Goal: Information Seeking & Learning: Learn about a topic

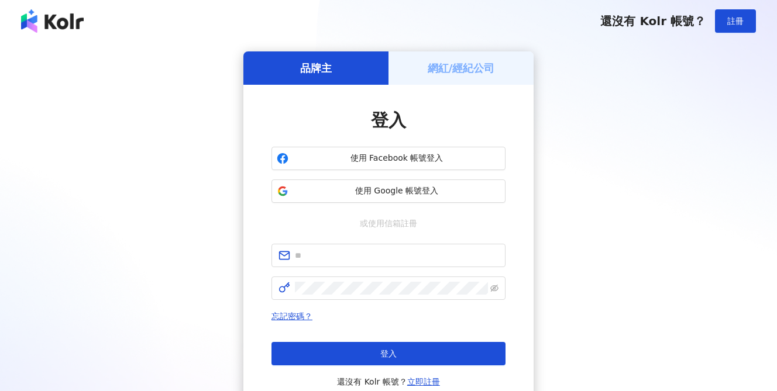
click at [336, 274] on form at bounding box center [388, 272] width 234 height 56
click at [333, 259] on input "text" at bounding box center [396, 255] width 203 height 13
type input "**********"
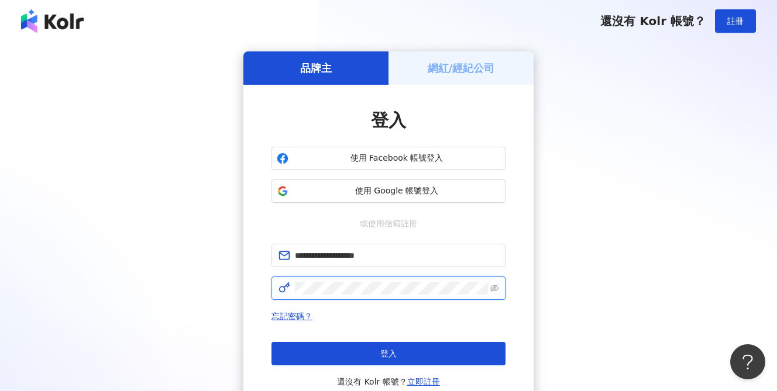
click button "登入" at bounding box center [388, 353] width 234 height 23
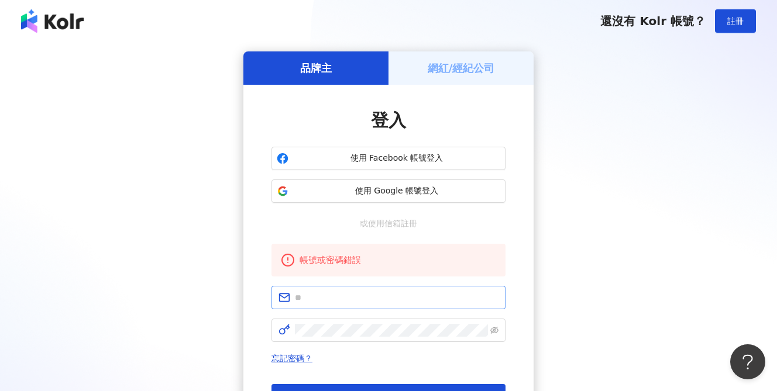
click at [298, 289] on span at bounding box center [388, 297] width 234 height 23
click at [309, 295] on input "text" at bounding box center [396, 297] width 203 height 13
type input "**********"
click button "登入" at bounding box center [388, 395] width 234 height 23
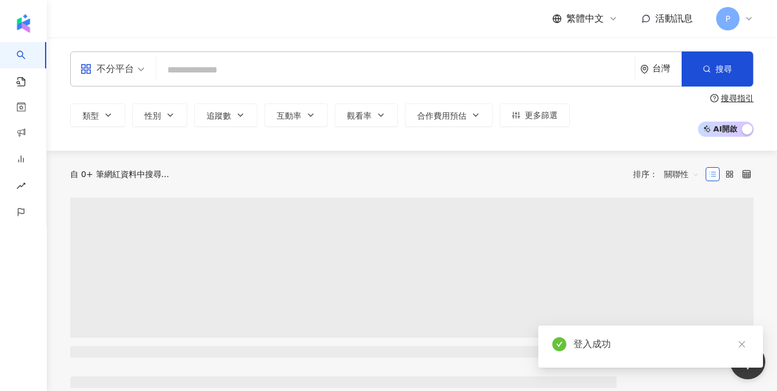
click at [268, 61] on input "search" at bounding box center [395, 70] width 469 height 22
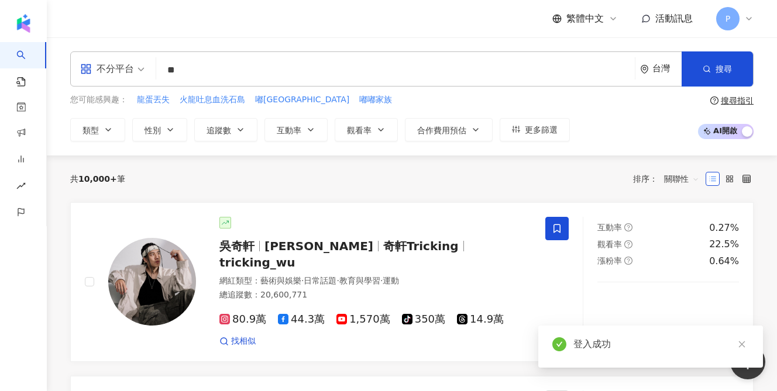
type input "*"
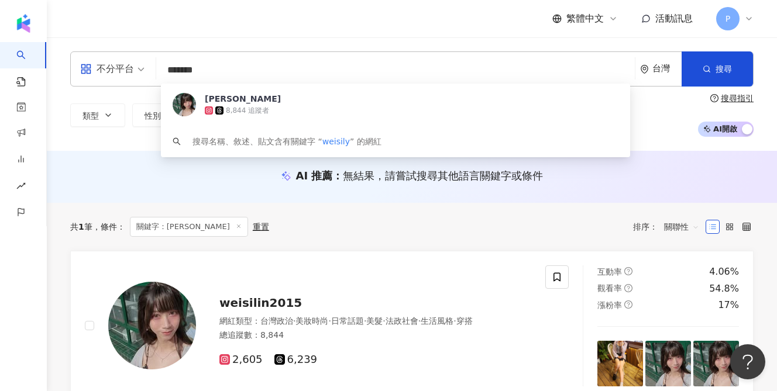
paste input "***"
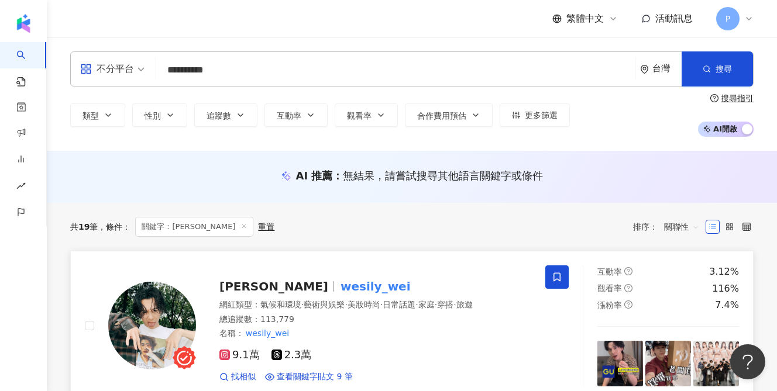
type input "**********"
click at [338, 284] on mark "wesily_wei" at bounding box center [375, 286] width 75 height 19
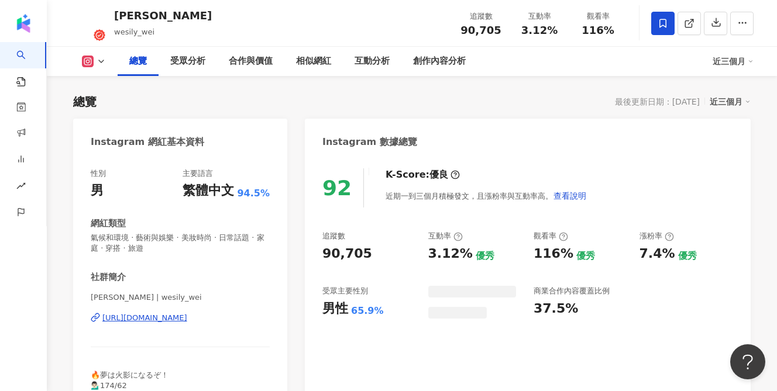
scroll to position [78, 0]
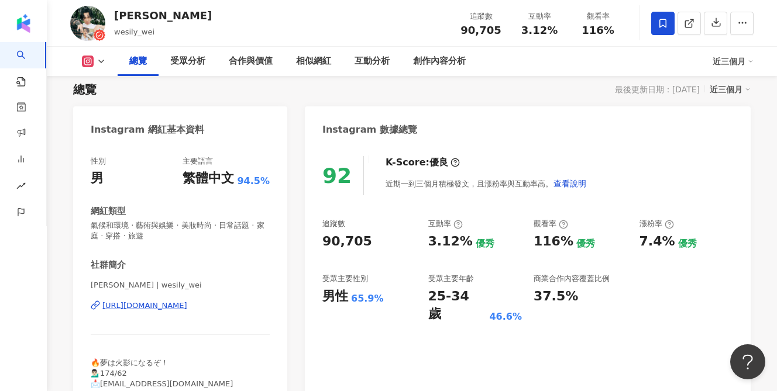
click at [733, 89] on div "近三個月" at bounding box center [729, 89] width 41 height 15
click at [634, 126] on div "Instagram 數據總覽" at bounding box center [528, 125] width 446 height 38
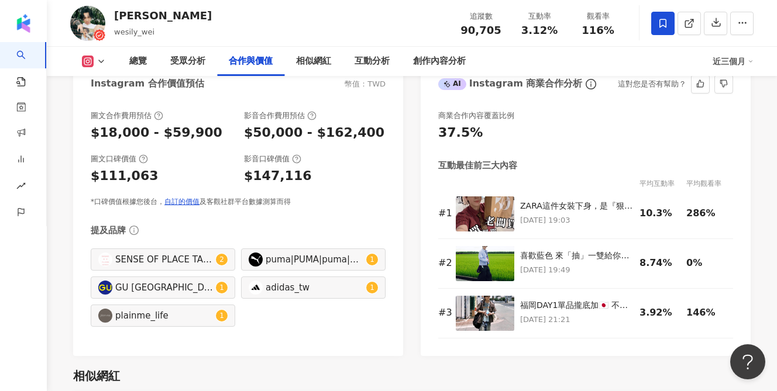
scroll to position [1632, 0]
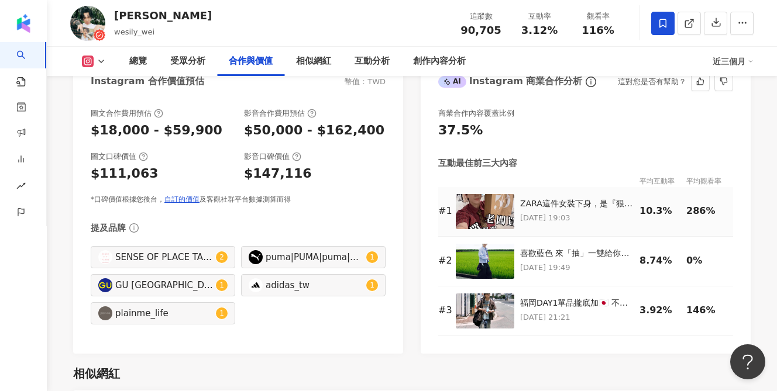
click at [652, 210] on div "10.3%" at bounding box center [659, 211] width 41 height 13
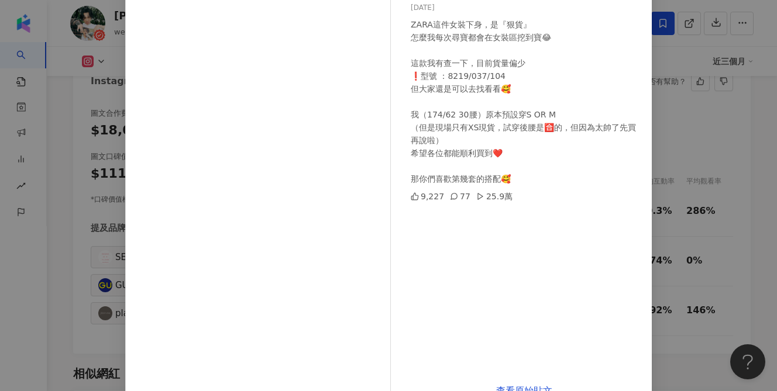
scroll to position [133, 0]
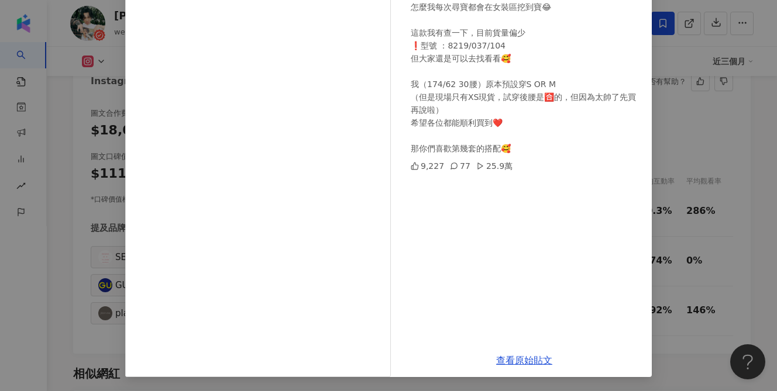
click at [713, 178] on div "Wei Chang 2025/8/11 ZARA這件女裝下身，是『狠貨』 怎麼我每次尋寶都會在女裝區挖到寶😂 這款我有查一下，目前貨量偏少 ❗️型號 ：821…" at bounding box center [388, 195] width 777 height 391
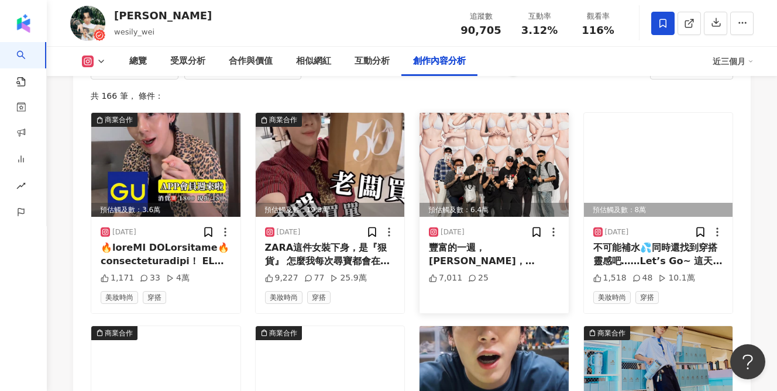
scroll to position [3425, 0]
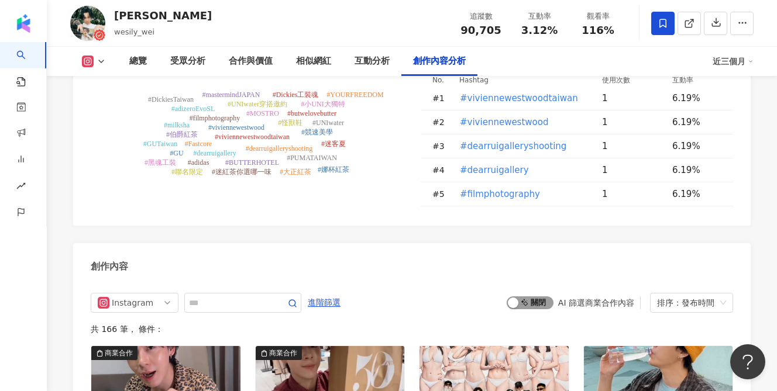
click at [532, 296] on span "啟動 關閉" at bounding box center [529, 302] width 47 height 13
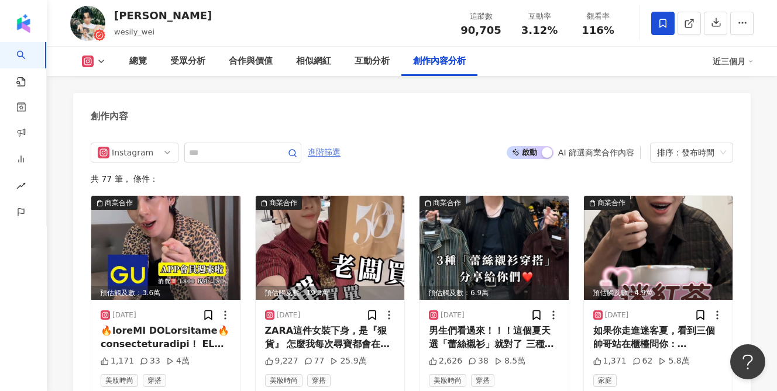
click at [337, 143] on span "進階篩選" at bounding box center [324, 152] width 33 height 19
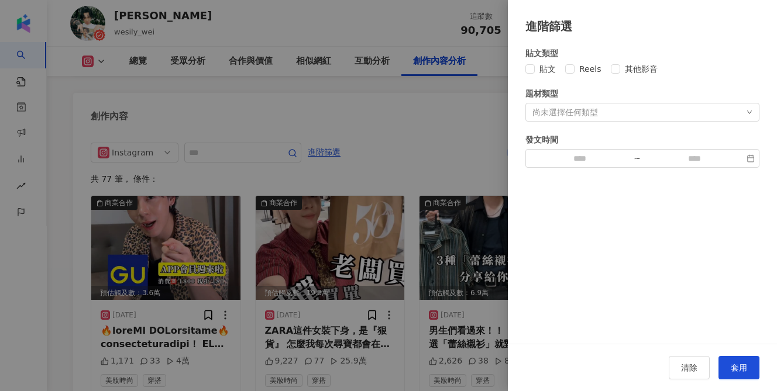
click at [672, 109] on div "尚未選擇任何類型" at bounding box center [642, 112] width 234 height 19
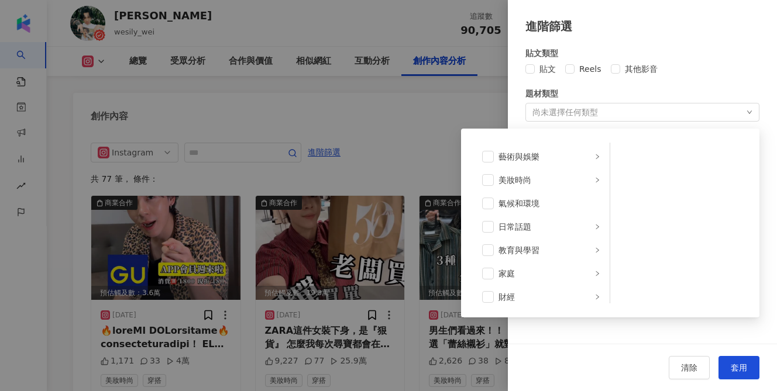
click at [705, 79] on div "貼文類型 貼文 Reels 其他影音 題材類型 尚未選擇任何類型 藝術與娛樂 美妝時尚 氣候和環境 日常話題 教育與學習 家庭 財經 美食 命理占卜 遊戲 法…" at bounding box center [642, 107] width 234 height 121
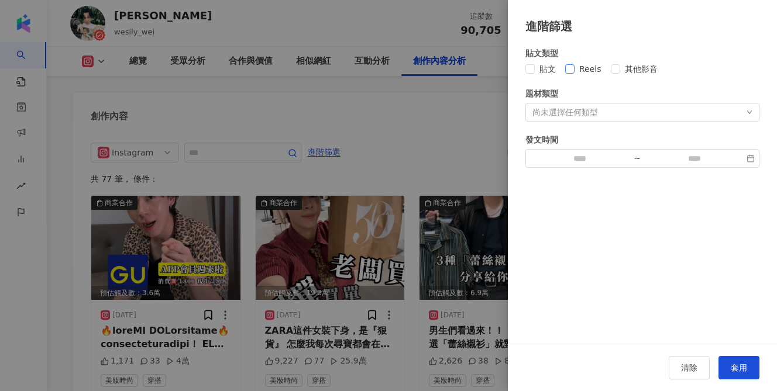
click at [579, 72] on span "Reels" at bounding box center [590, 69] width 32 height 13
click at [735, 363] on span "套用" at bounding box center [738, 367] width 16 height 9
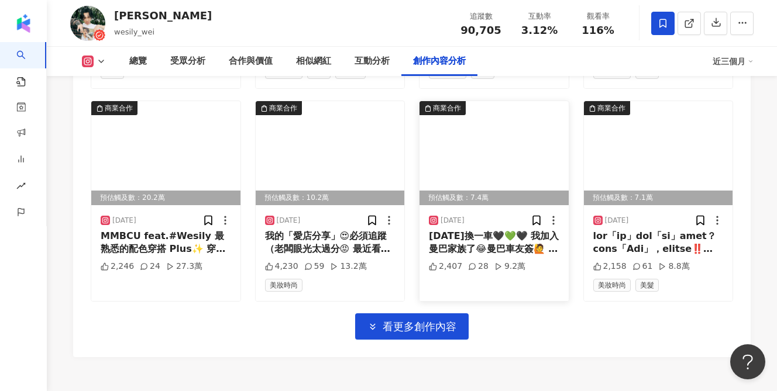
scroll to position [4109, 0]
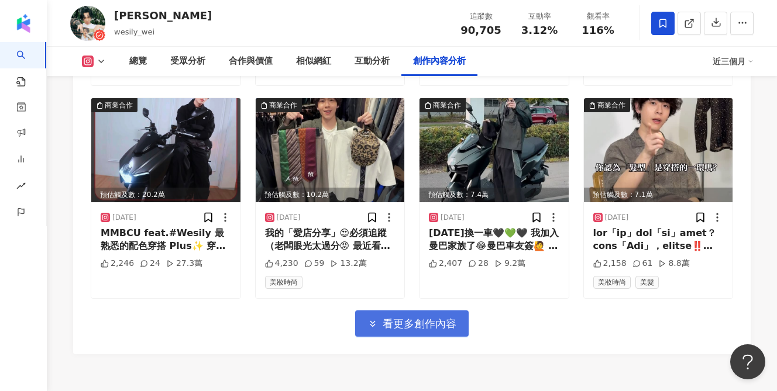
click at [438, 318] on span "看更多創作內容" at bounding box center [419, 324] width 74 height 13
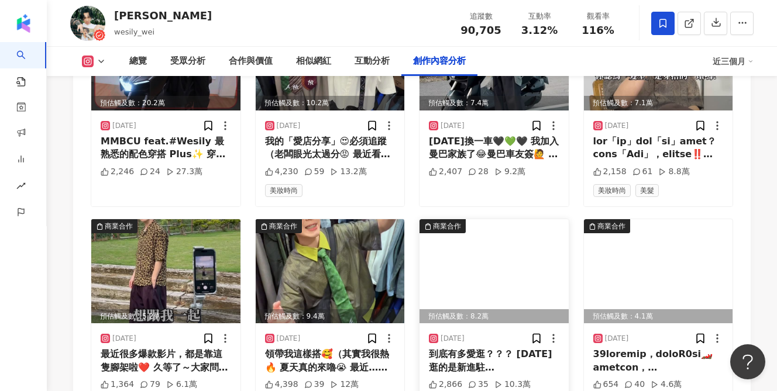
scroll to position [4319, 0]
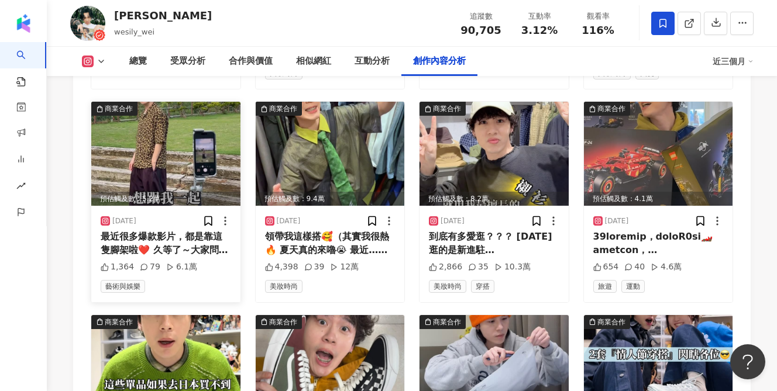
click at [144, 230] on div "最近很多爆款影片，都是靠這隻腳架啦❤️ 久等了～大家問的「腳架」來了🙌🏻 上次發的「拍照不求人」影片，沒想到有超多人 敲碗 『腳架哪裡購入？』 終於終於～～跟…" at bounding box center [166, 243] width 130 height 26
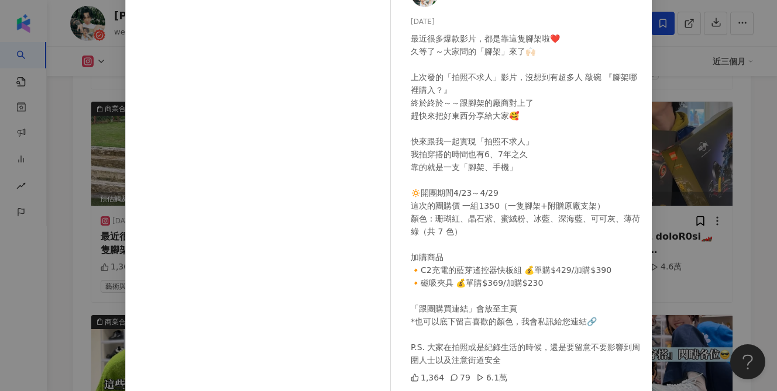
scroll to position [133, 0]
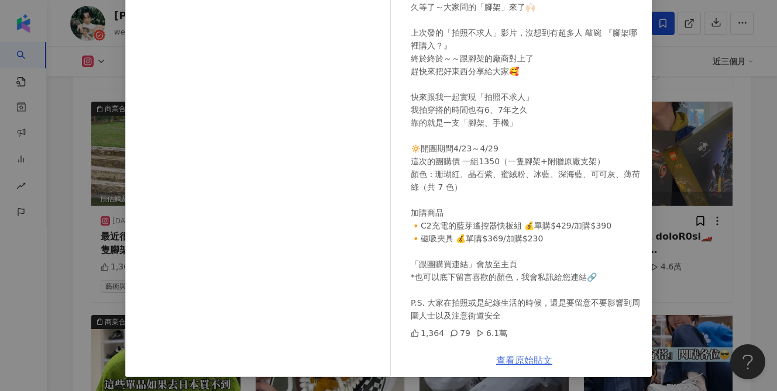
click at [511, 363] on link "查看原始貼文" at bounding box center [524, 360] width 56 height 11
click at [703, 154] on div "Wei Chang 2025/4/23 最近很多爆款影片，都是靠這隻腳架啦❤️ 久等了～大家問的「腳架」來了🙌🏻 上次發的「拍照不求人」影片，沒想到有超多人 …" at bounding box center [388, 195] width 777 height 391
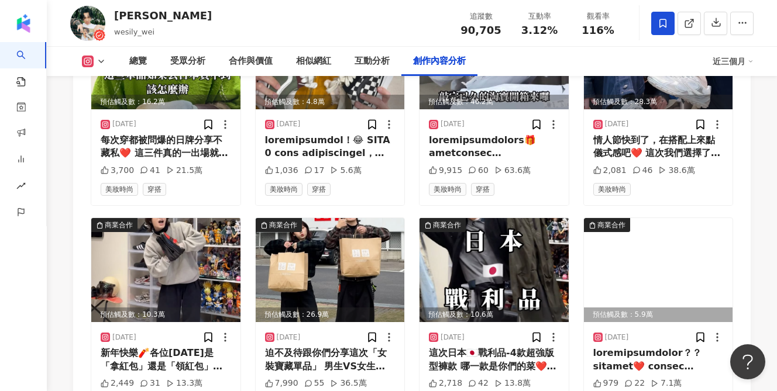
scroll to position [4711, 0]
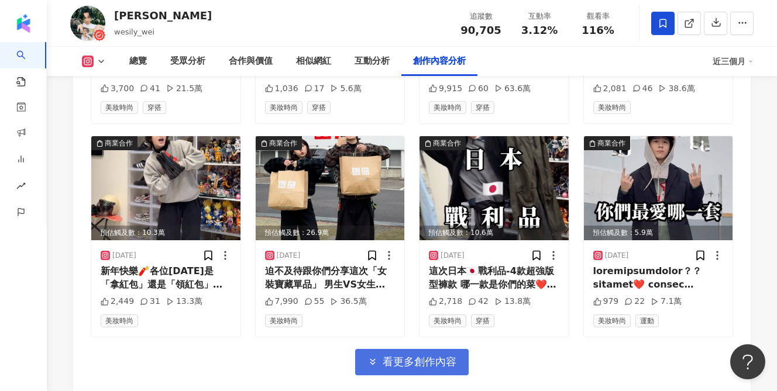
click at [397, 352] on button "看更多創作內容" at bounding box center [411, 362] width 113 height 26
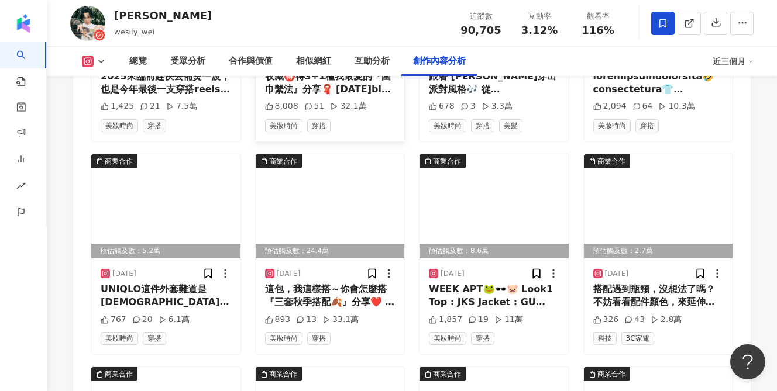
scroll to position [5354, 0]
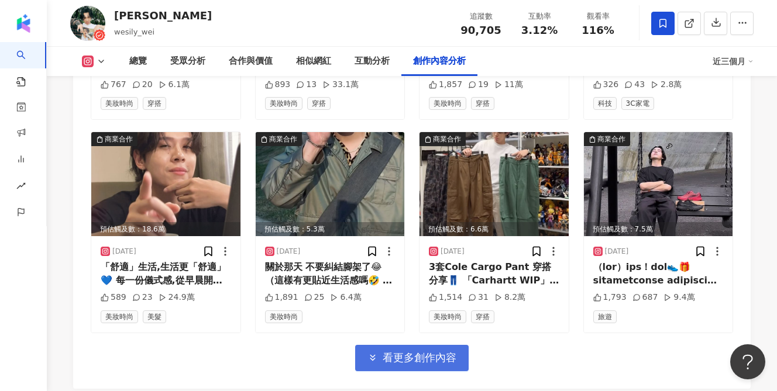
click at [372, 353] on icon "button" at bounding box center [372, 358] width 11 height 11
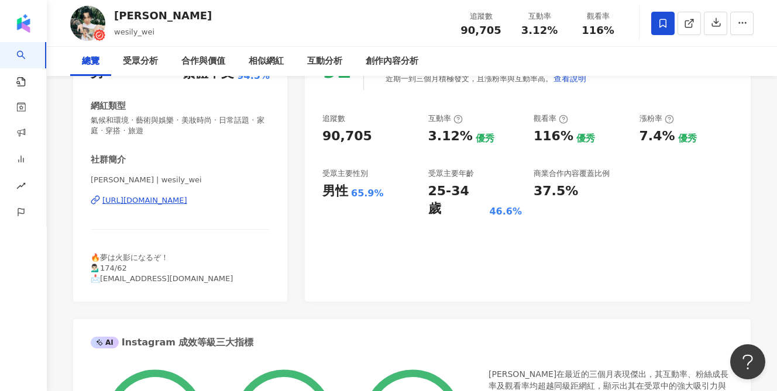
scroll to position [0, 0]
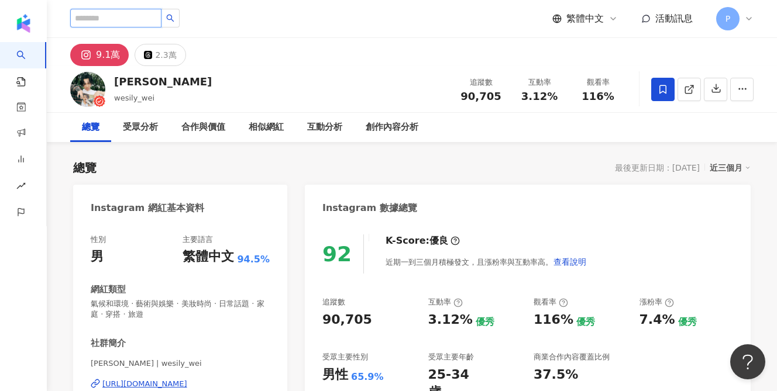
click at [149, 22] on input "search" at bounding box center [115, 18] width 91 height 19
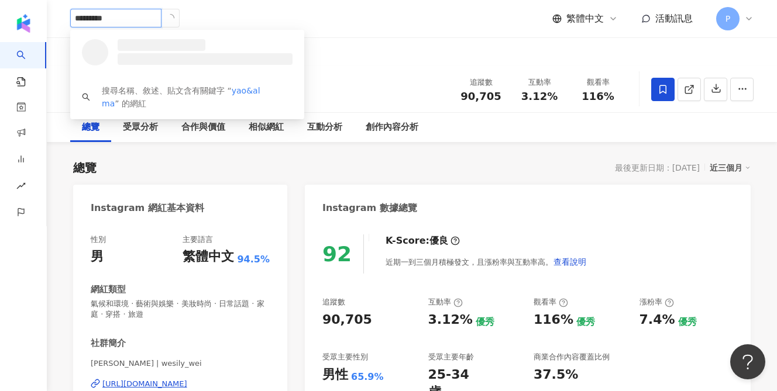
type input "********"
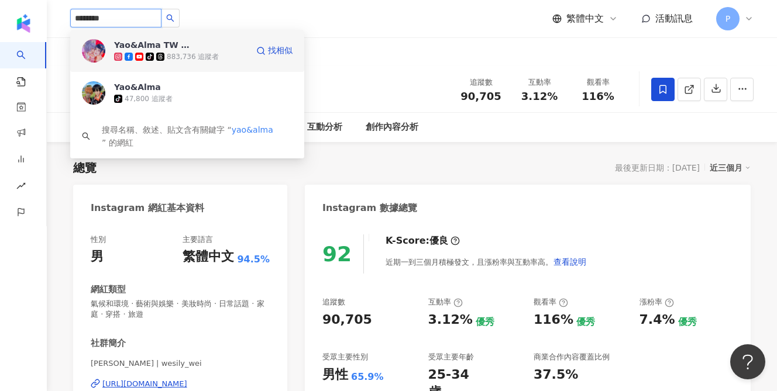
click at [195, 58] on div "883,736 追蹤者" at bounding box center [193, 57] width 52 height 10
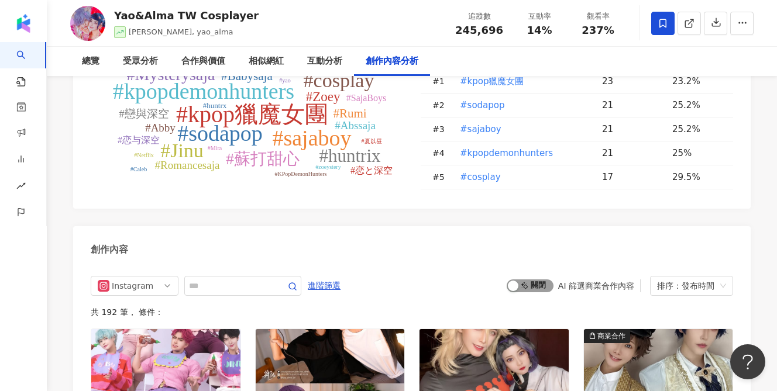
click at [535, 279] on span "啟動 關閉" at bounding box center [529, 285] width 47 height 13
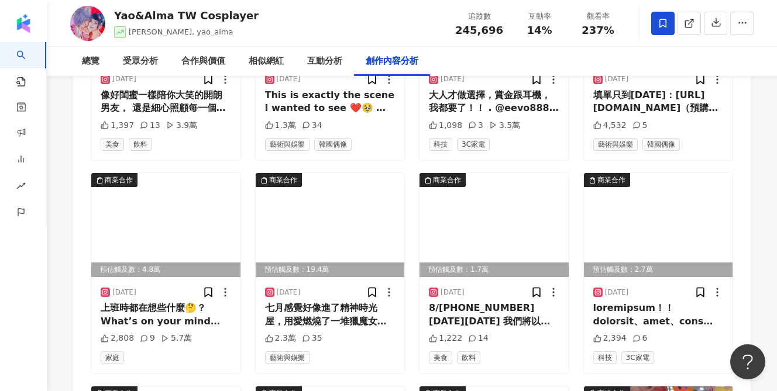
scroll to position [4085, 0]
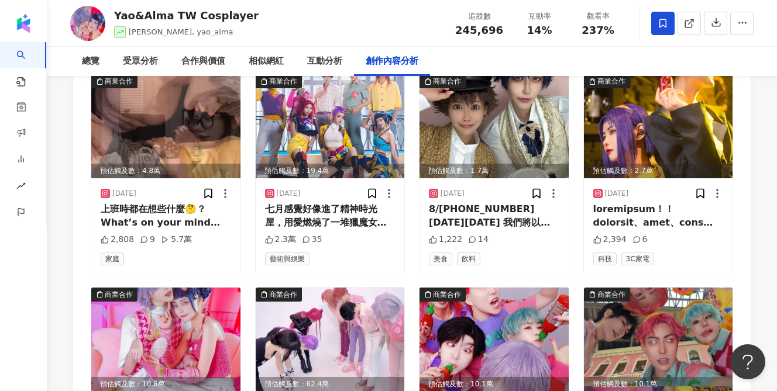
click at [495, 288] on img at bounding box center [493, 340] width 149 height 104
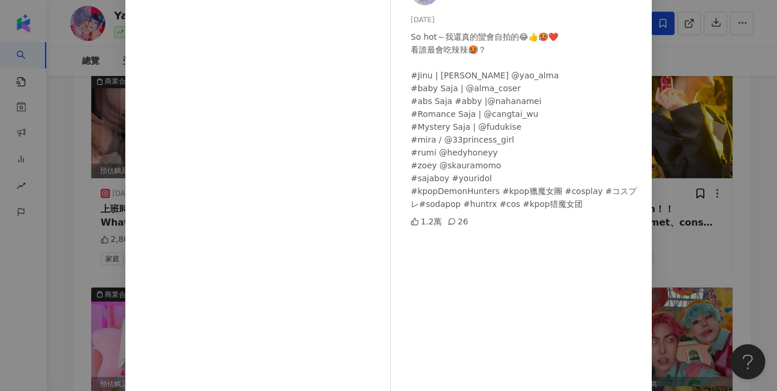
scroll to position [92, 0]
click at [696, 209] on div "梓官-[PERSON_NAME] [DATE] So hot～我還真的蠻會自拍的😂👍🥵❤️ 看誰最會吃辣辣🥵？ #Jinu | [PERSON_NAME] @…" at bounding box center [388, 195] width 777 height 391
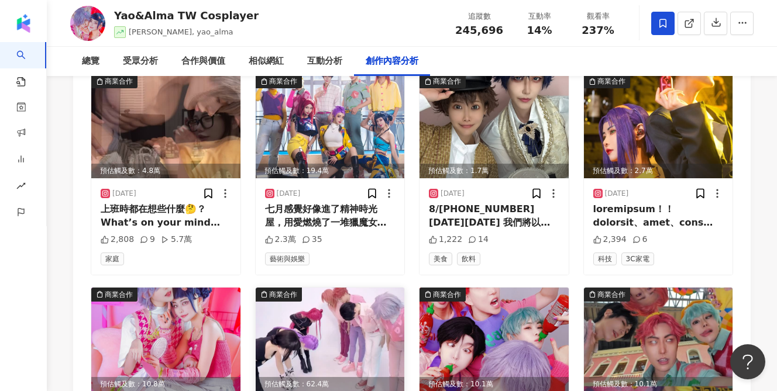
click at [311, 288] on img at bounding box center [330, 340] width 149 height 104
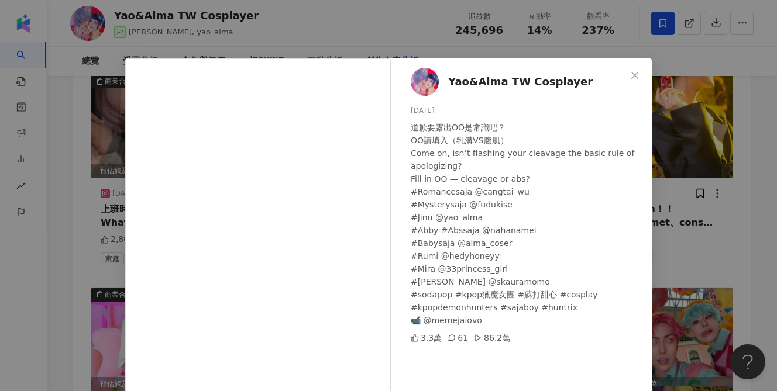
click at [696, 133] on div "[PERSON_NAME] TW Cosplayer [DATE] 道歉要露出OO是常識吧？ OO請填入（乳溝VS腹肌） Come on, isn’t fla…" at bounding box center [388, 195] width 777 height 391
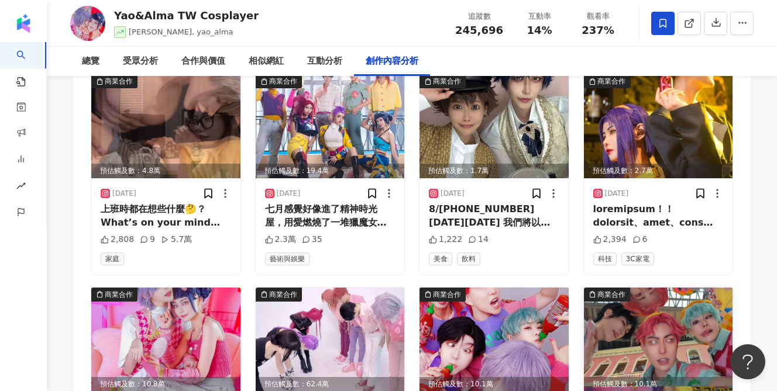
scroll to position [4319, 0]
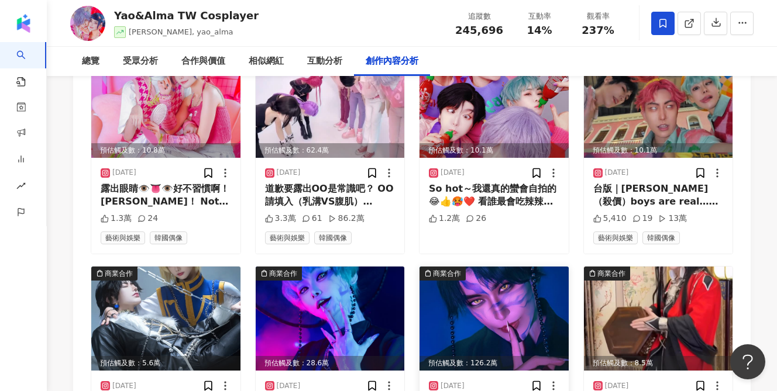
click at [492, 267] on img at bounding box center [493, 319] width 149 height 104
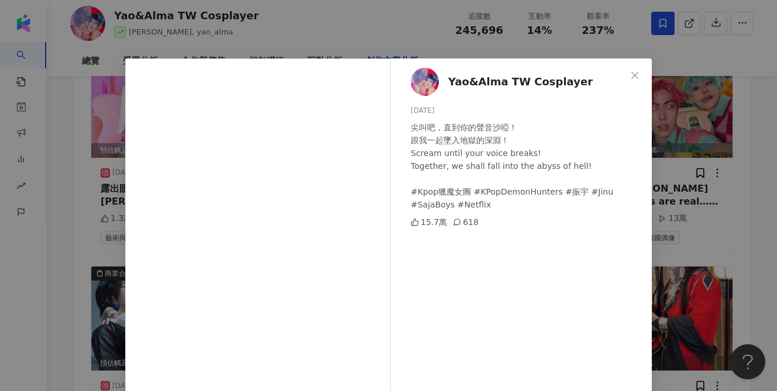
click at [680, 190] on div "[PERSON_NAME] TW Cosplayer [DATE] 尖叫吧，直到你的聲音沙啞！ 跟我一起墜入地獄的深淵！ Scream until your …" at bounding box center [388, 195] width 777 height 391
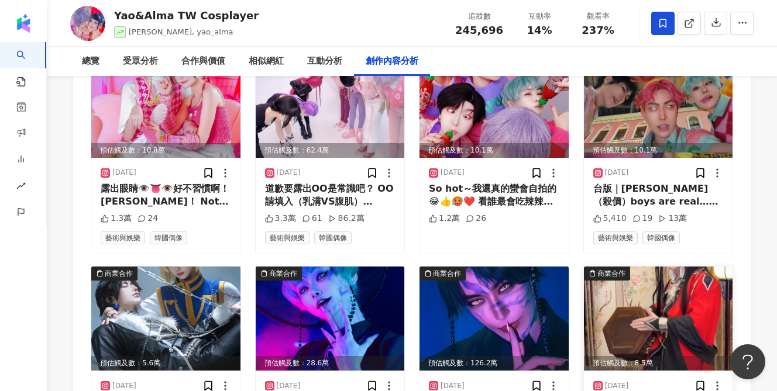
click at [678, 267] on img at bounding box center [658, 319] width 149 height 104
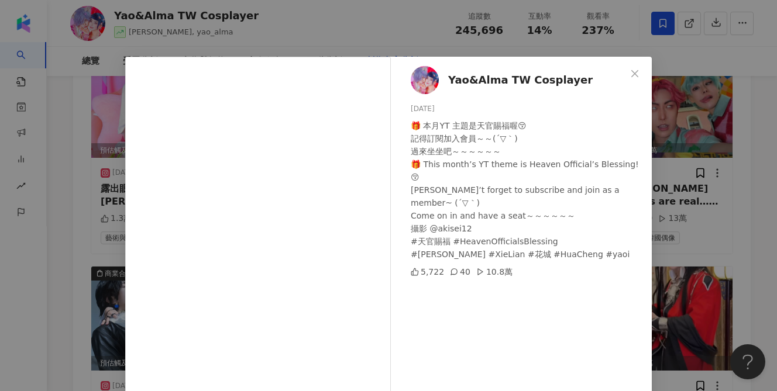
scroll to position [2, 0]
click at [717, 181] on div "Yao&Alma TW Cosplayer [DATE] 🎁 本月YT 主題是天官賜福喔😚 記得訂閱加入會員～～(´▽｀) 過來坐坐吧～～～～～～ 🎁 Thi…" at bounding box center [388, 195] width 777 height 391
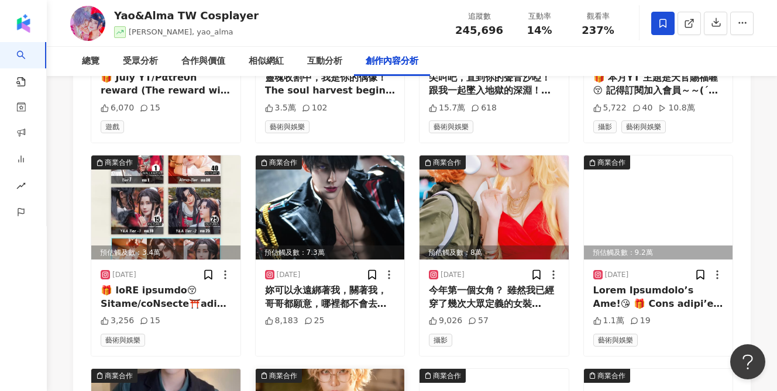
scroll to position [4575, 0]
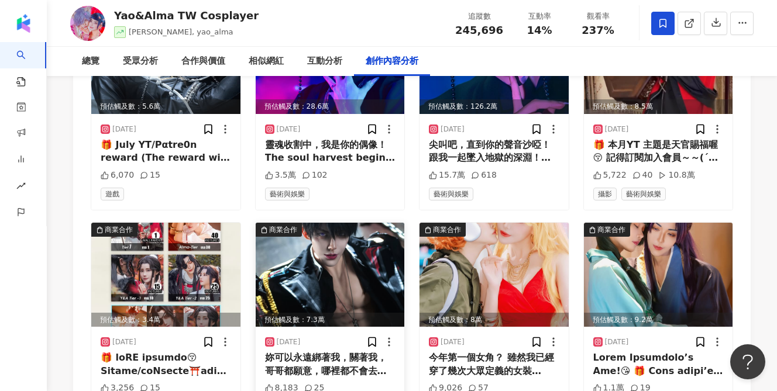
click at [305, 223] on img at bounding box center [330, 275] width 149 height 104
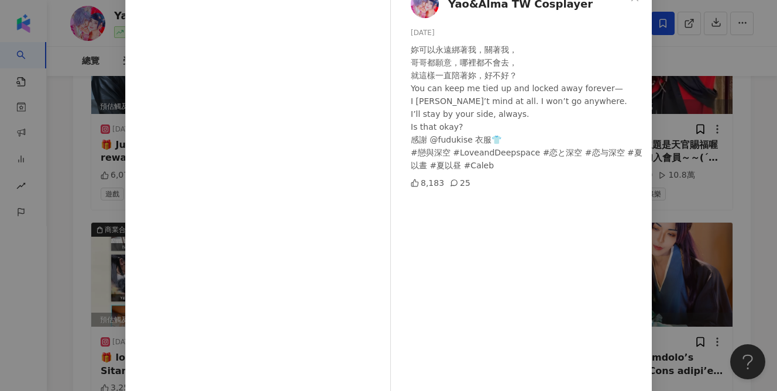
scroll to position [133, 0]
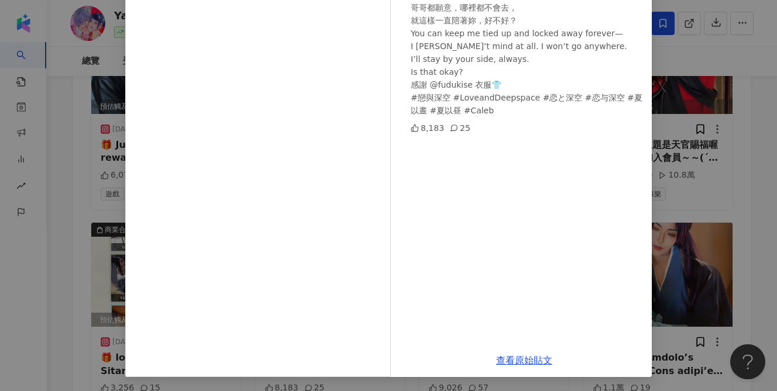
click at [691, 136] on div "[PERSON_NAME] TW Cosplayer [DATE] 妳可以永遠綁著我，關著我， 哥哥都願意，哪裡都不會去， 就這樣一直陪著妳，好不好？ You…" at bounding box center [388, 195] width 777 height 391
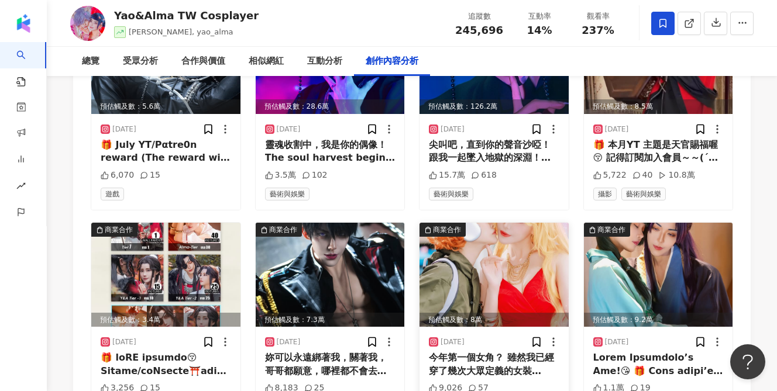
click at [486, 223] on img at bounding box center [493, 275] width 149 height 104
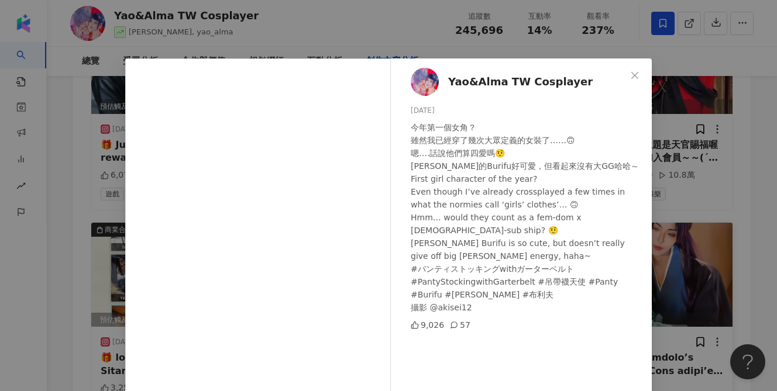
drag, startPoint x: 717, startPoint y: 126, endPoint x: 692, endPoint y: 129, distance: 24.7
click at [717, 126] on div "Yao&Alma TW Cosplayer [DATE] 今年第一個女角？ 雖然我已經穿了幾次大眾定義的女裝了……🙃 嗯….話說他們算四愛嗎🤨 [PERSON…" at bounding box center [388, 195] width 777 height 391
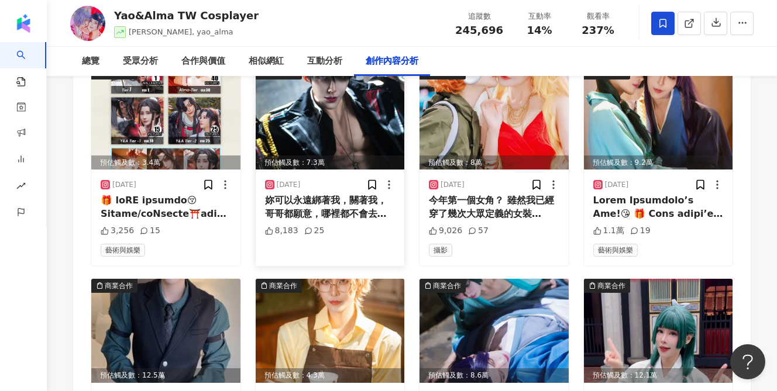
scroll to position [4856, 0]
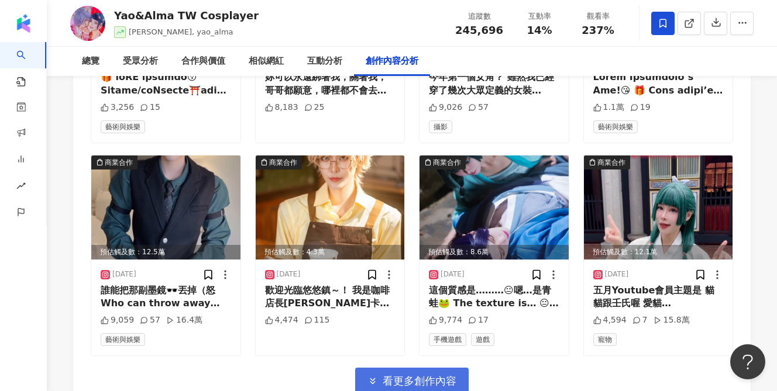
click at [430, 368] on button "看更多創作內容" at bounding box center [411, 381] width 113 height 26
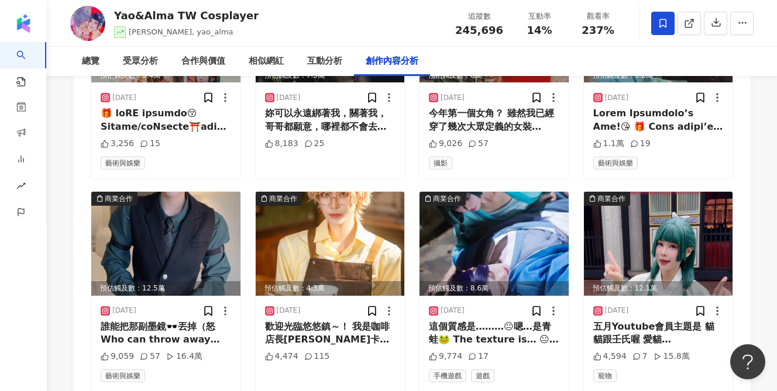
scroll to position [4757, 0]
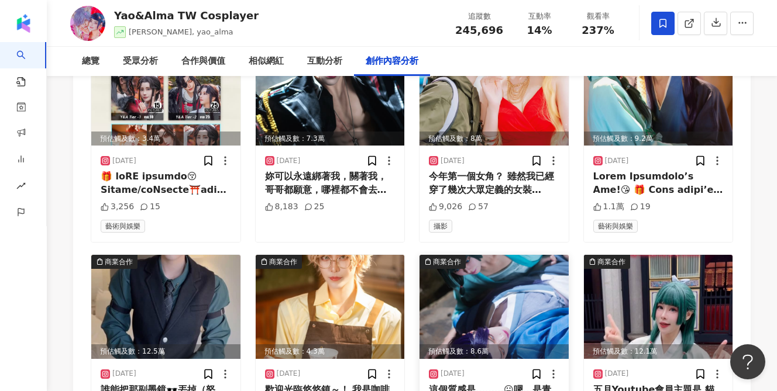
click at [520, 255] on img at bounding box center [493, 307] width 149 height 104
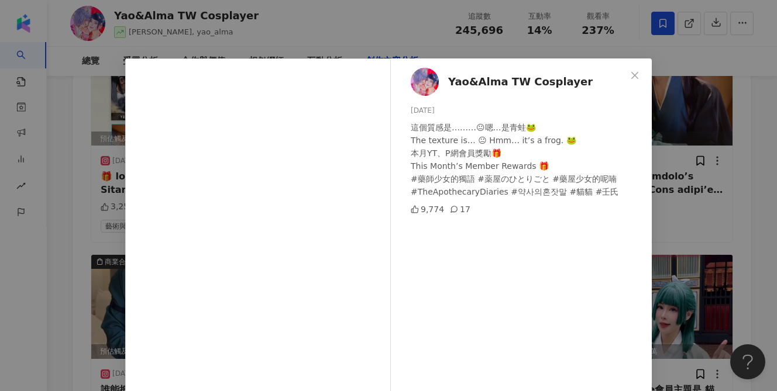
click at [679, 154] on div "Yao&Alma TW Cosplayer [DATE] 這個質感是………😐嗯…是青蛙🐸 The texture is… 😐 Hmm… it’s a frog…" at bounding box center [388, 195] width 777 height 391
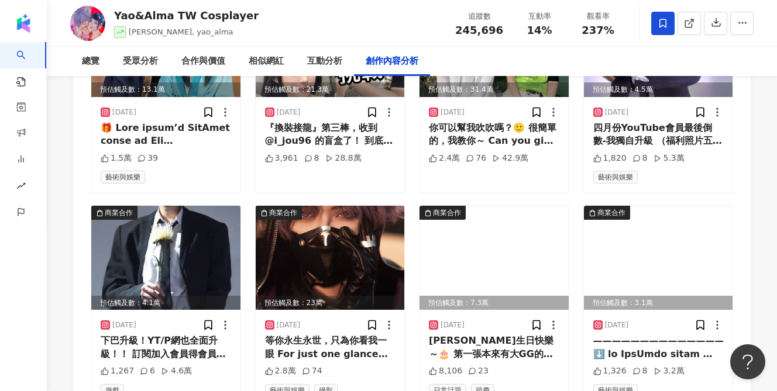
scroll to position [5495, 0]
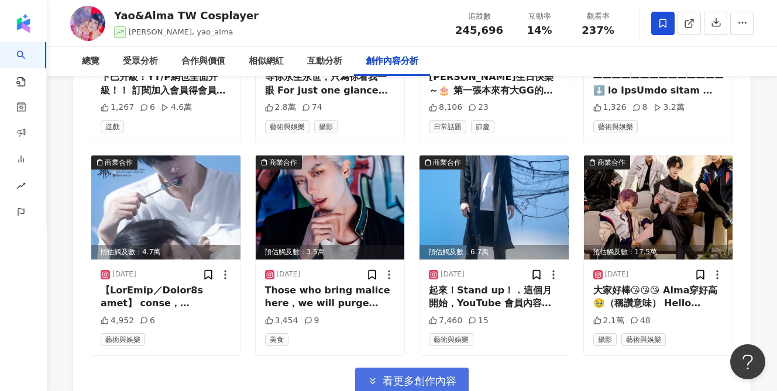
click at [404, 375] on span "看更多創作內容" at bounding box center [419, 381] width 74 height 13
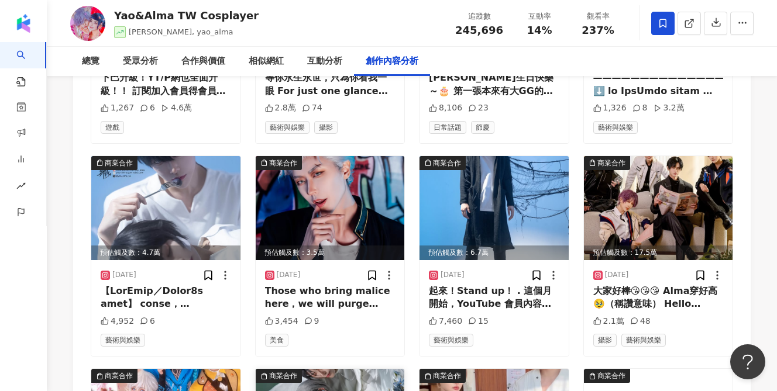
scroll to position [5427, 0]
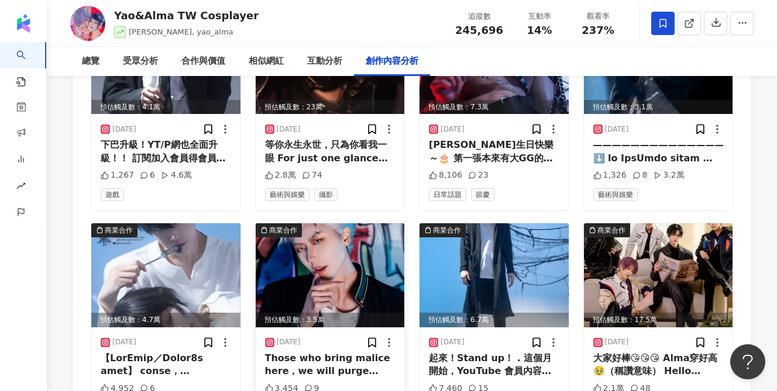
click at [345, 223] on img at bounding box center [330, 275] width 149 height 104
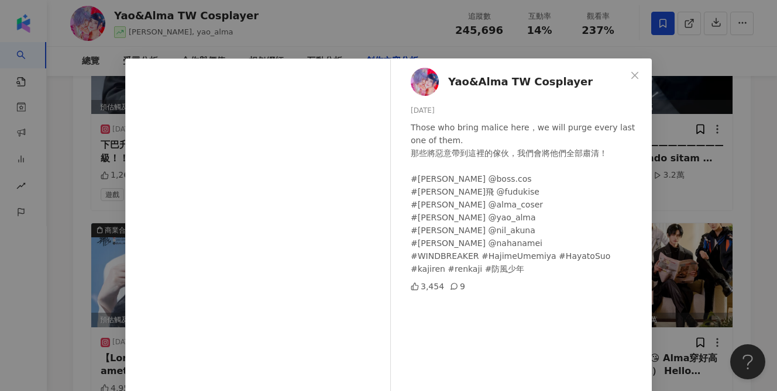
click at [676, 187] on div "[PERSON_NAME] TW Cosplayer [DATE] Those who bring malice here，we will purge eve…" at bounding box center [388, 195] width 777 height 391
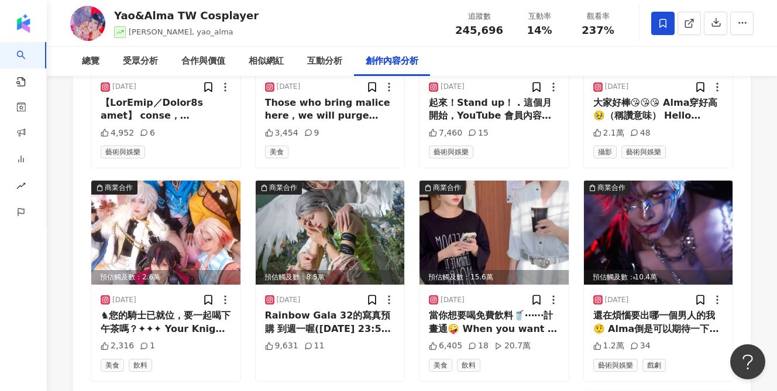
scroll to position [5829, 0]
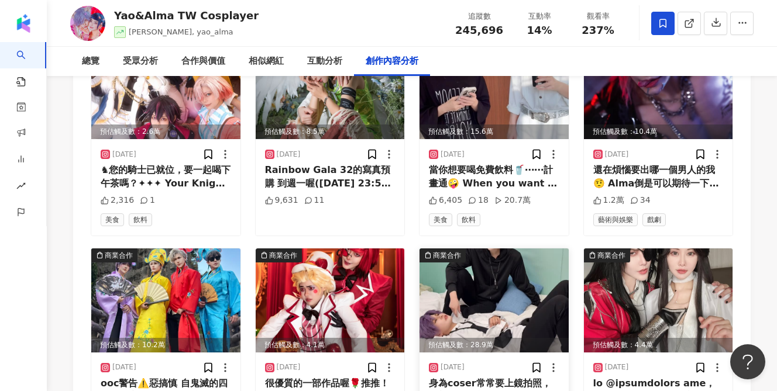
click at [477, 249] on img at bounding box center [493, 301] width 149 height 104
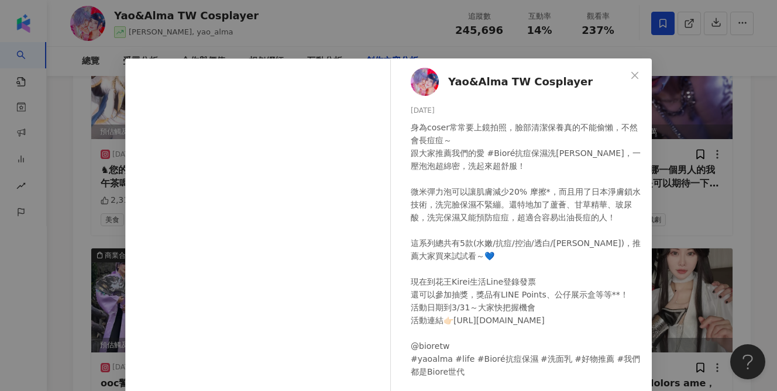
scroll to position [79, 0]
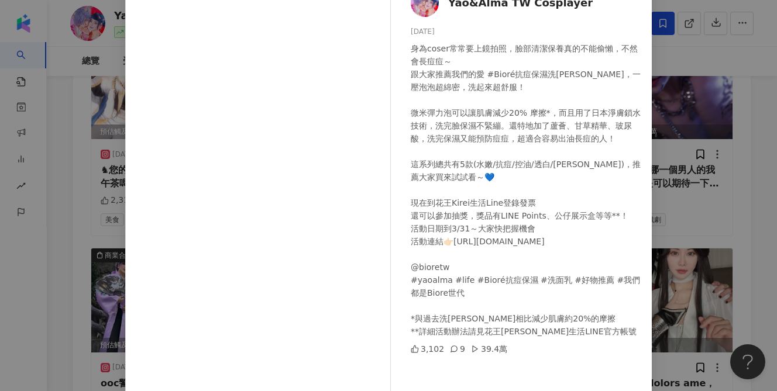
click at [721, 184] on div "[PERSON_NAME] TW Cosplayer [DATE] 身為coser常常要上鏡拍照，臉部清潔保養真的不能偷懶，不然會長痘痘～ 跟大家推薦我們的愛…" at bounding box center [388, 195] width 777 height 391
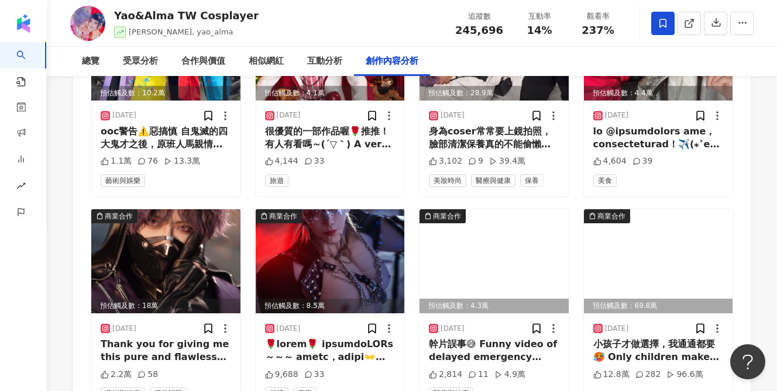
scroll to position [6030, 0]
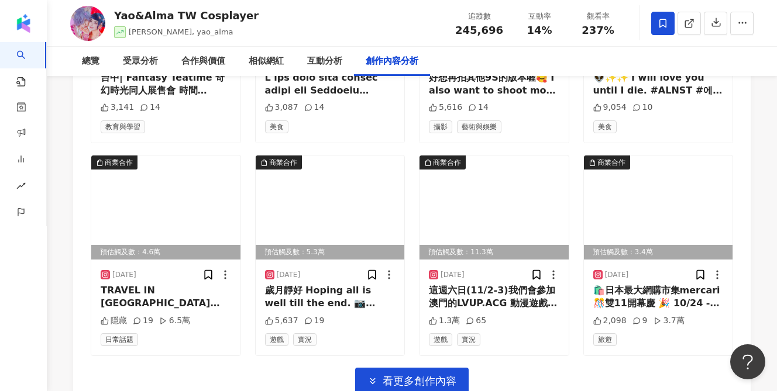
scroll to position [6774, 0]
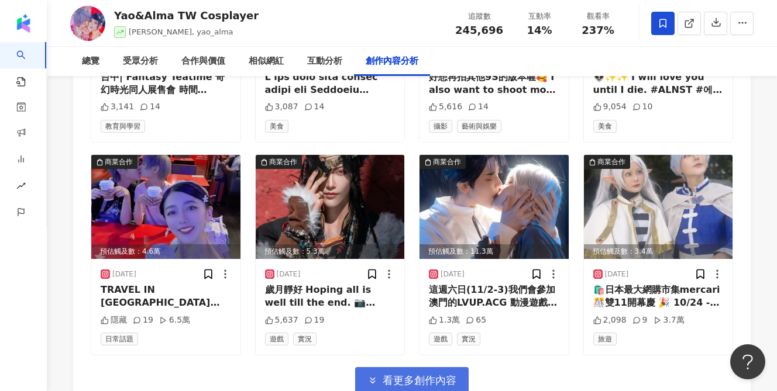
click at [436, 374] on span "看更多創作內容" at bounding box center [419, 380] width 74 height 13
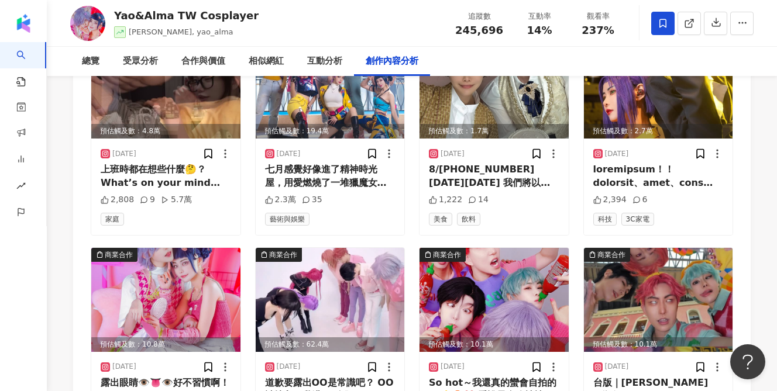
scroll to position [4041, 0]
